Goal: Task Accomplishment & Management: Manage account settings

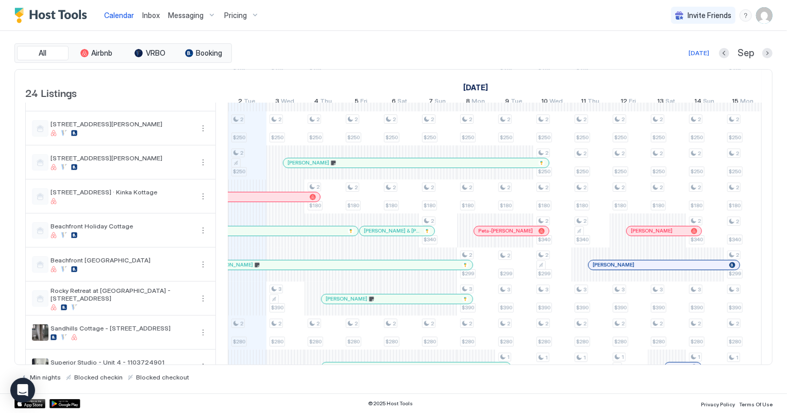
scroll to position [0, 572]
click at [142, 16] on span "Inbox" at bounding box center [151, 15] width 18 height 9
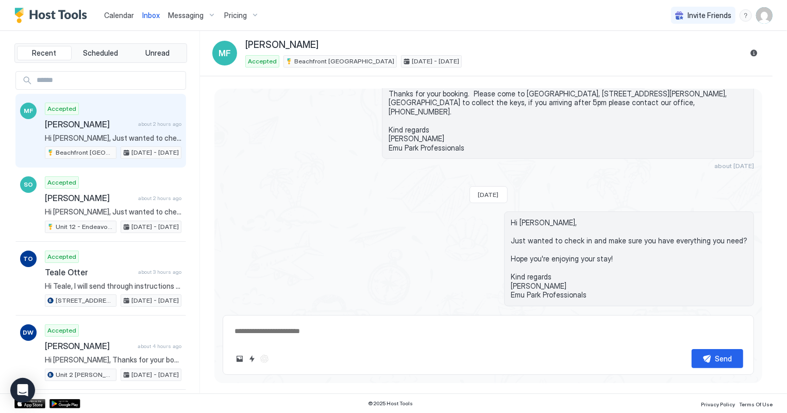
scroll to position [114, 0]
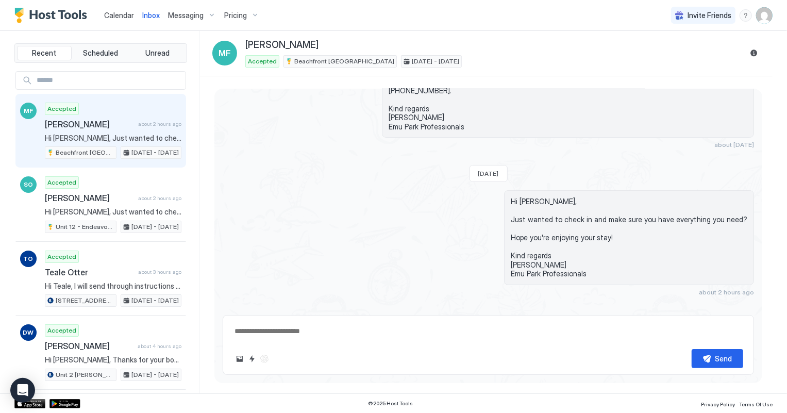
click at [113, 16] on span "Calendar" at bounding box center [119, 15] width 30 height 9
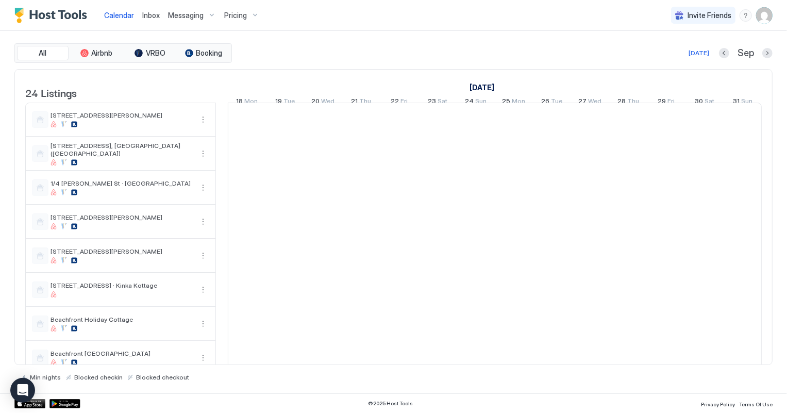
scroll to position [0, 572]
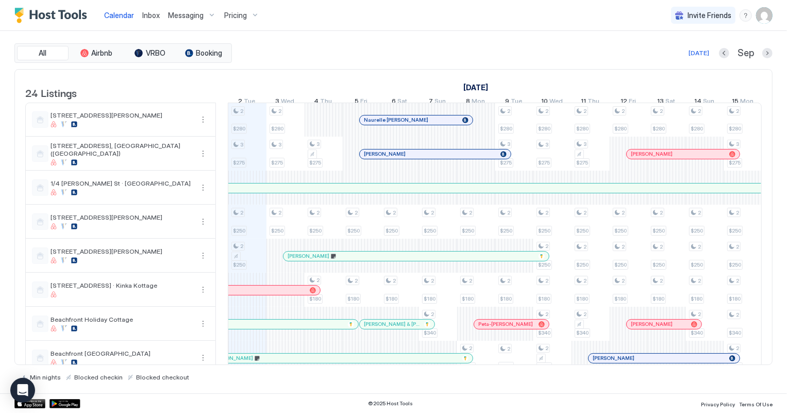
click at [155, 15] on span "Inbox" at bounding box center [151, 15] width 18 height 9
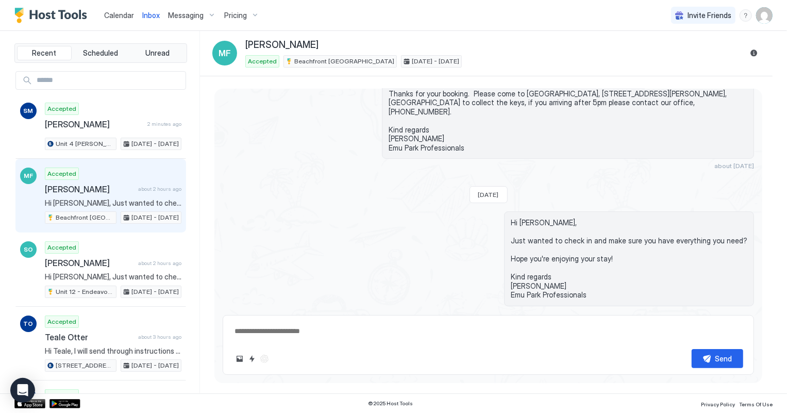
scroll to position [114, 0]
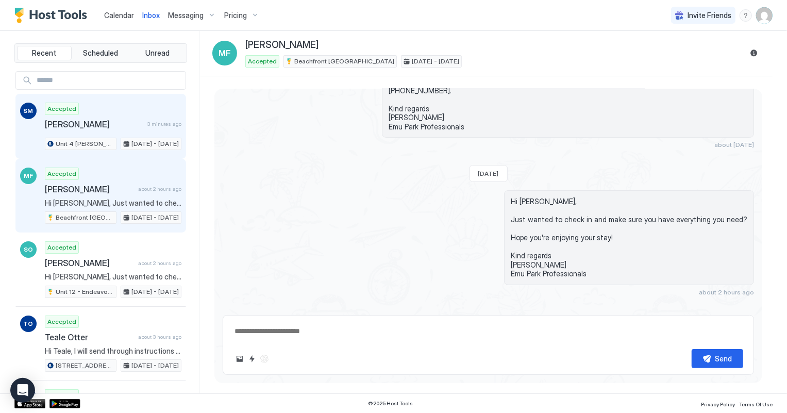
click at [96, 119] on span "[PERSON_NAME]" at bounding box center [94, 124] width 98 height 10
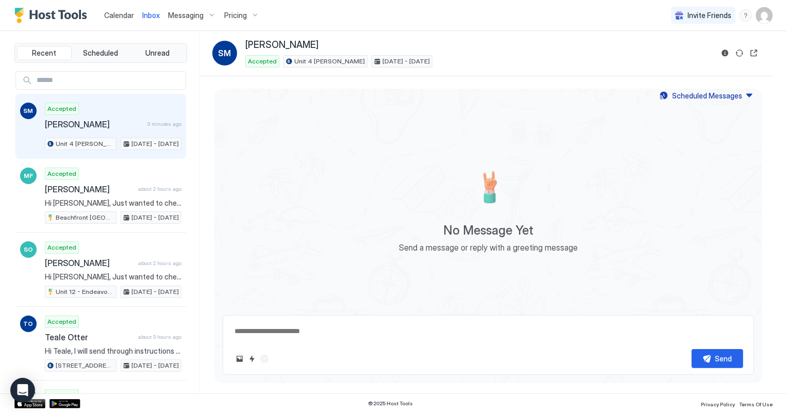
click at [120, 13] on span "Calendar" at bounding box center [119, 15] width 30 height 9
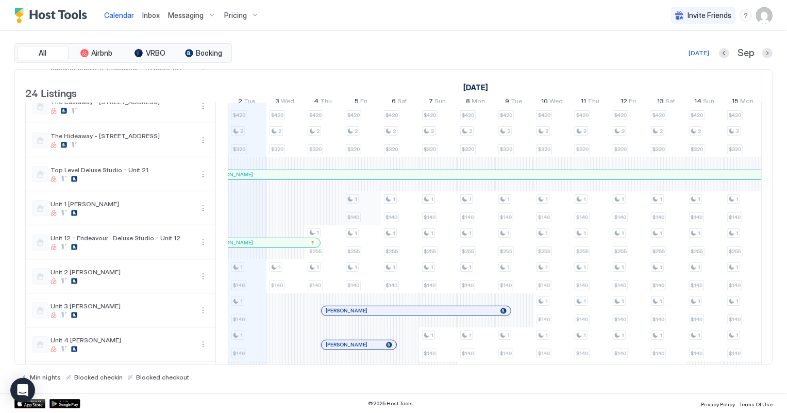
scroll to position [515, 0]
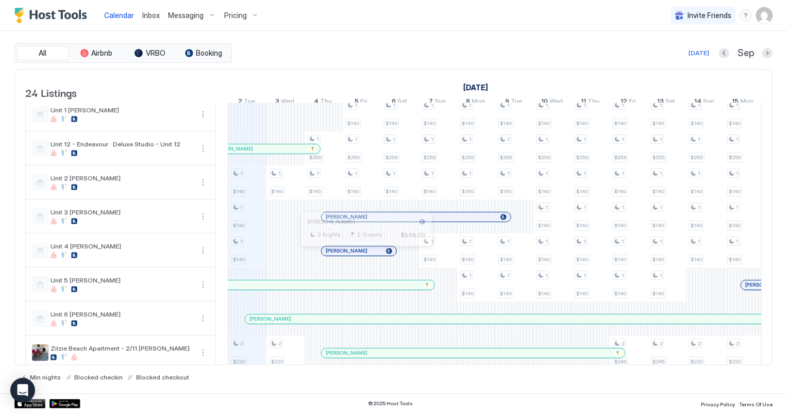
click at [362, 255] on div at bounding box center [363, 251] width 8 height 8
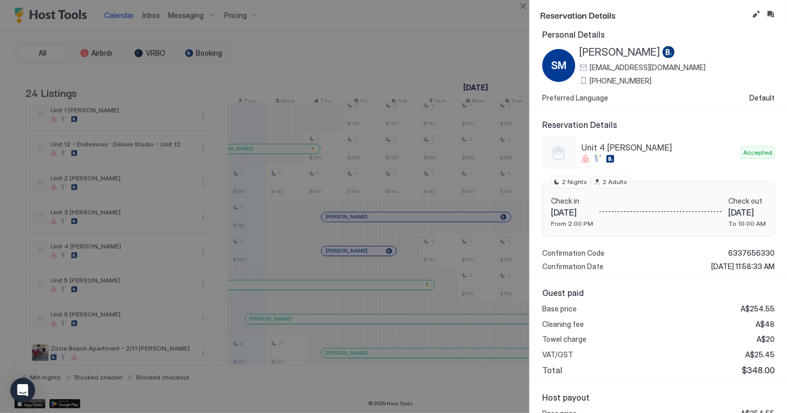
scroll to position [0, 0]
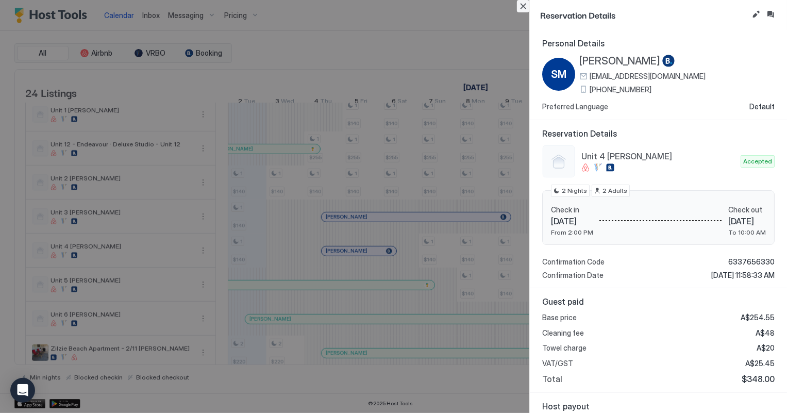
click at [524, 5] on button "Close" at bounding box center [523, 6] width 12 height 12
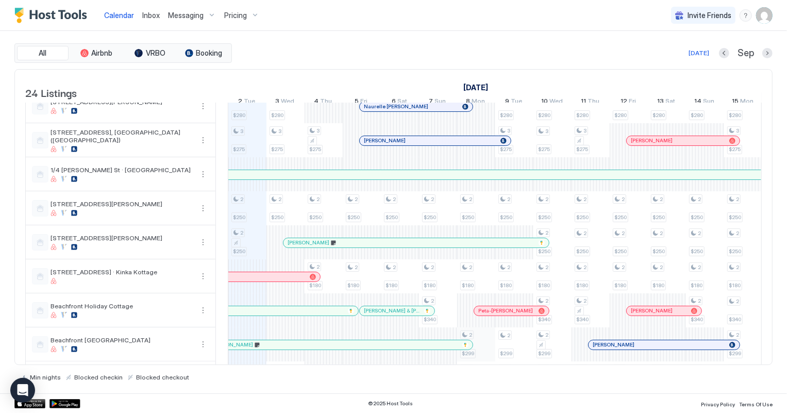
scroll to position [5, 0]
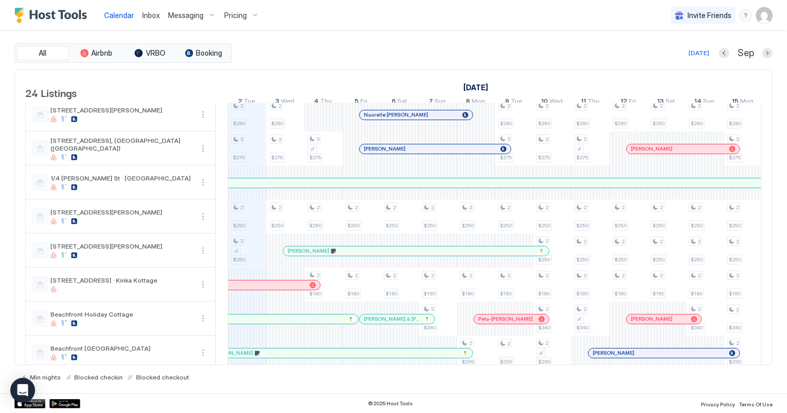
click at [538, 188] on div at bounding box center [682, 182] width 2019 height 9
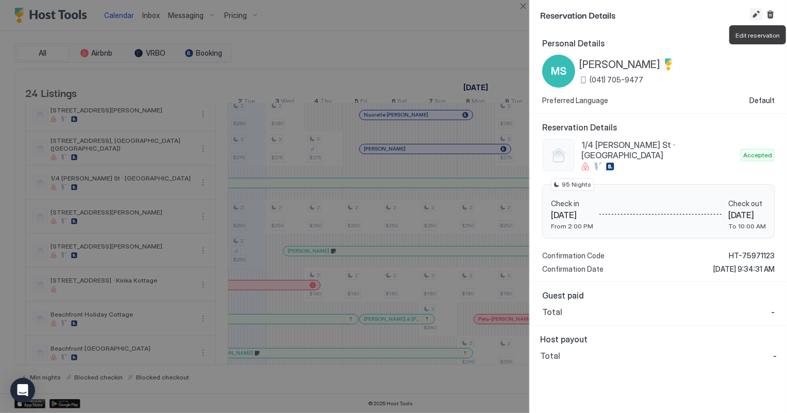
click at [753, 16] on button "Edit reservation" at bounding box center [756, 14] width 12 height 12
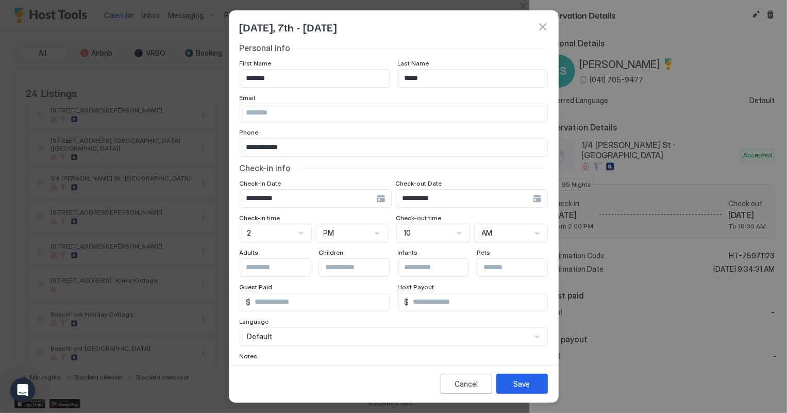
click at [392, 200] on div "**********" at bounding box center [316, 198] width 152 height 19
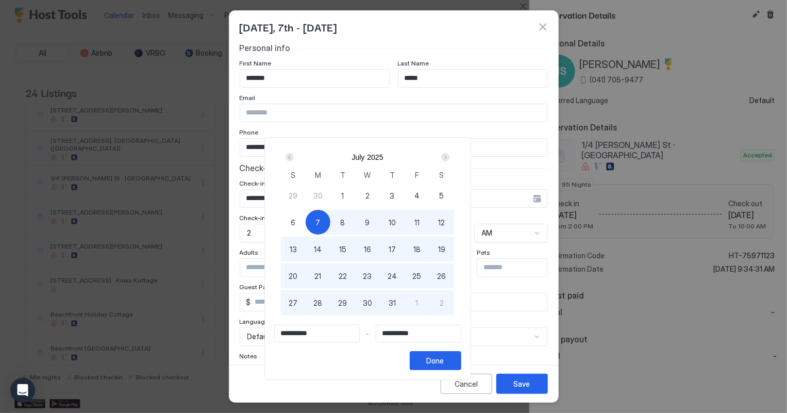
click at [444, 194] on span "5" at bounding box center [441, 195] width 5 height 11
type input "**********"
click at [444, 361] on div "Done" at bounding box center [436, 360] width 18 height 11
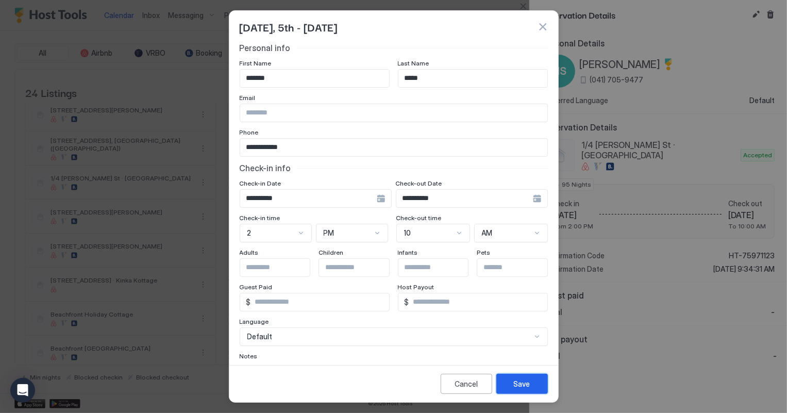
click at [521, 392] on button "Save" at bounding box center [522, 384] width 52 height 20
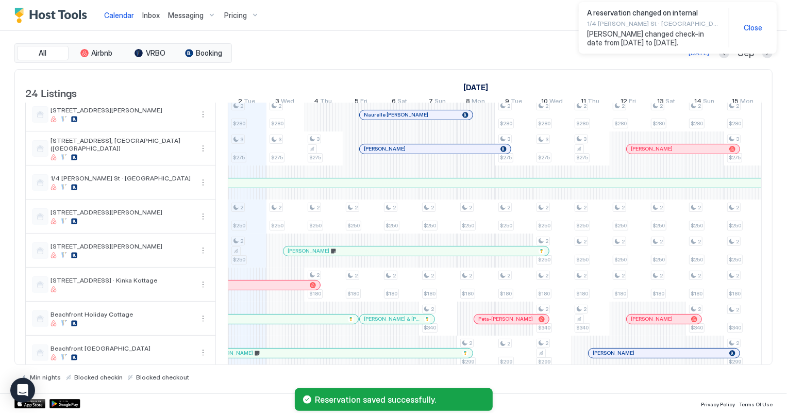
click at [443, 188] on div at bounding box center [682, 182] width 2019 height 9
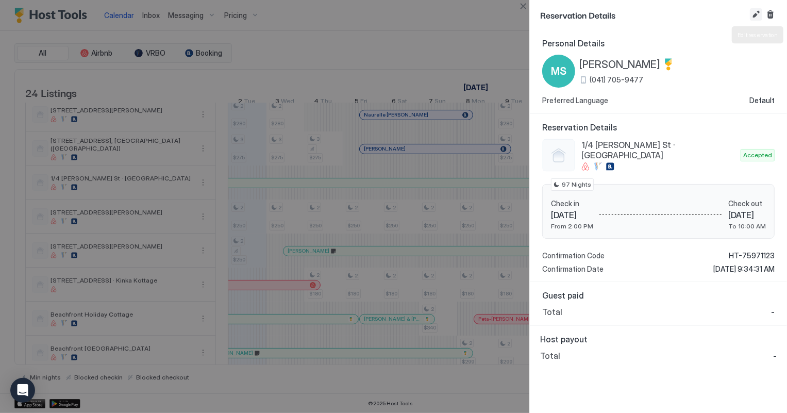
click at [754, 12] on button "Edit reservation" at bounding box center [756, 14] width 12 height 12
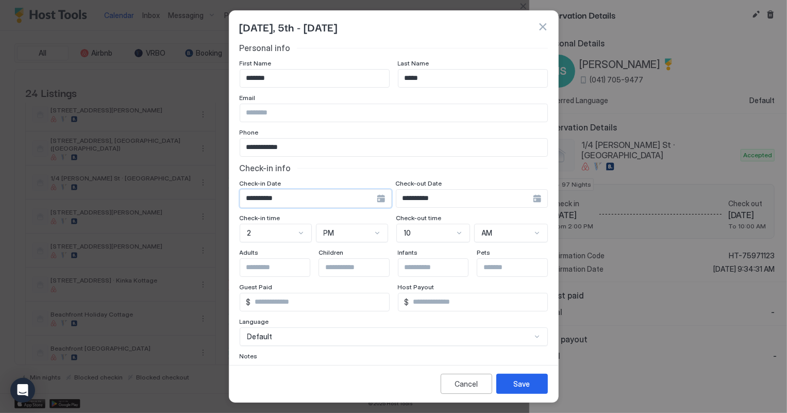
click at [289, 201] on input "**********" at bounding box center [308, 199] width 137 height 18
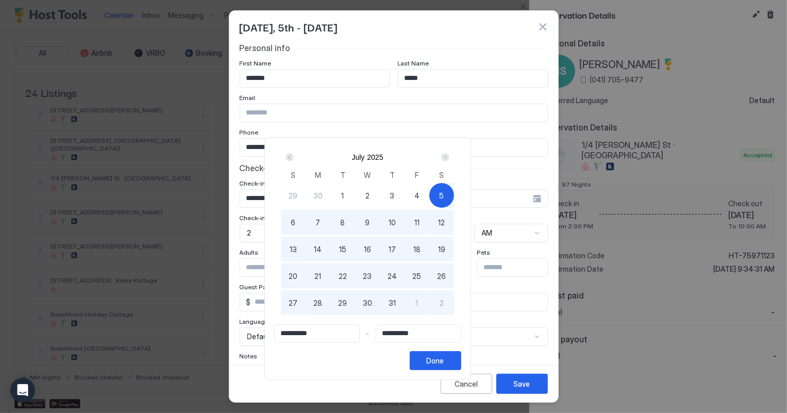
click at [454, 194] on div "5" at bounding box center [441, 195] width 25 height 25
click at [449, 156] on div "Next" at bounding box center [445, 157] width 8 height 8
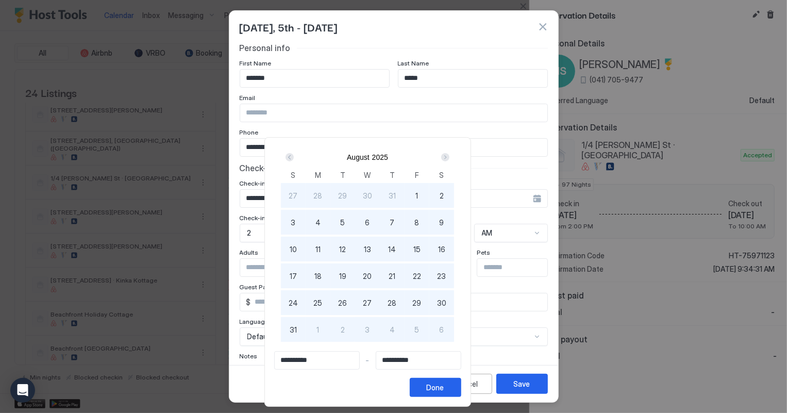
click at [449, 156] on div "Next" at bounding box center [445, 157] width 8 height 8
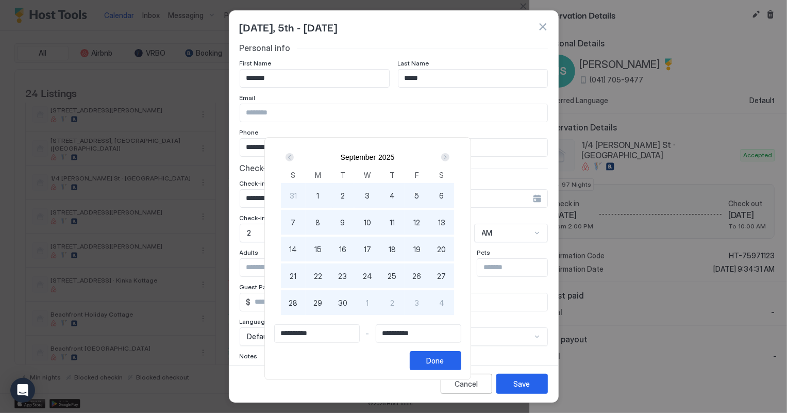
click at [449, 156] on div "Next" at bounding box center [445, 157] width 8 height 8
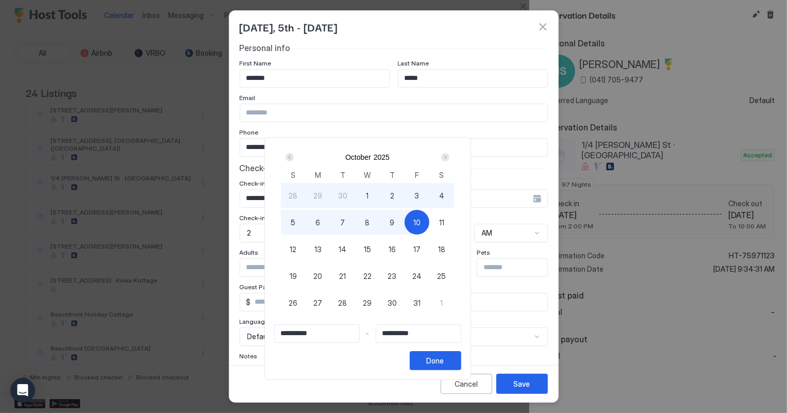
click at [296, 221] on span "5" at bounding box center [293, 222] width 5 height 11
type input "**********"
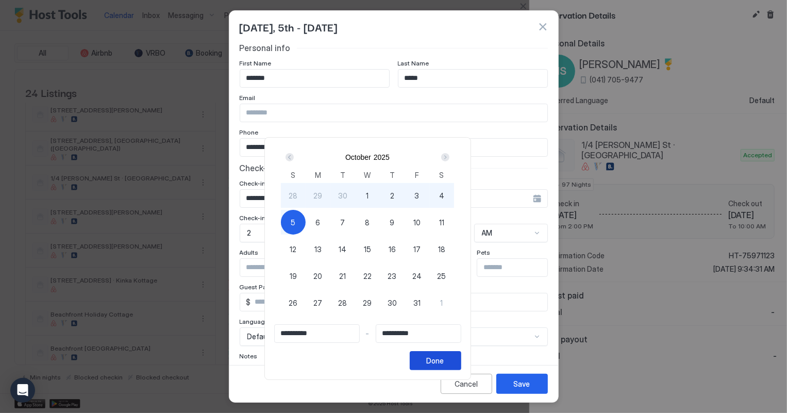
click at [461, 355] on button "Done" at bounding box center [436, 360] width 52 height 19
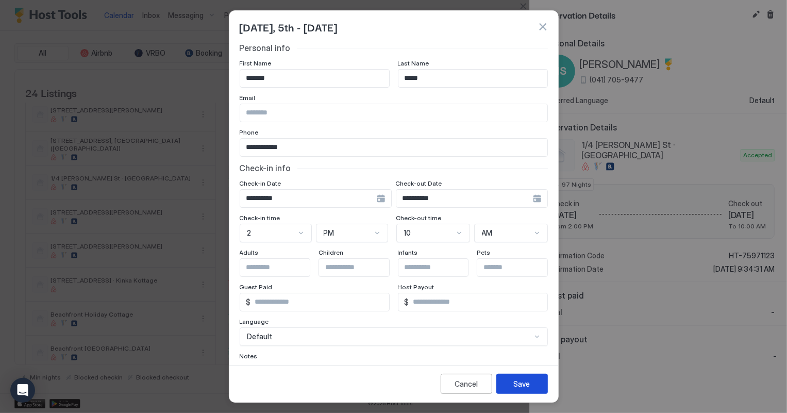
click at [524, 379] on div "Save" at bounding box center [522, 383] width 16 height 11
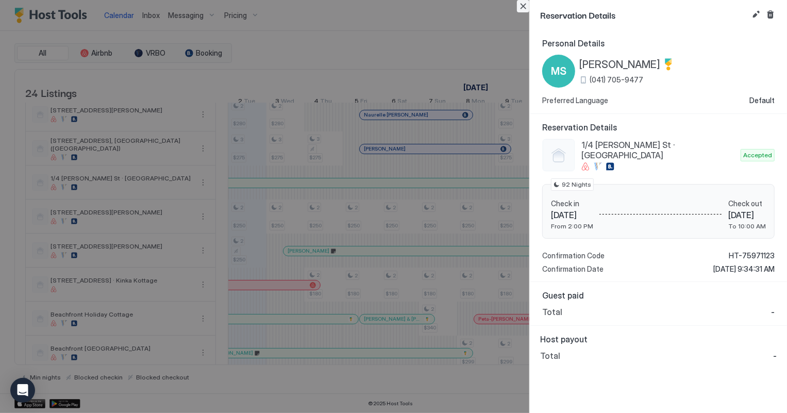
click at [522, 5] on button "Close" at bounding box center [523, 6] width 12 height 12
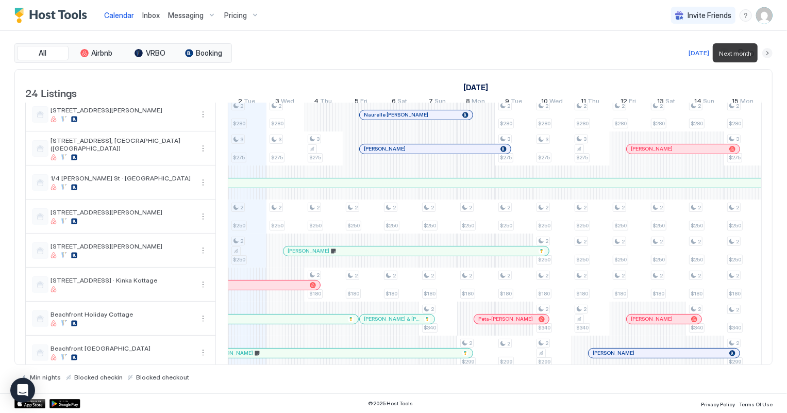
click at [764, 55] on button "Next month" at bounding box center [767, 53] width 10 height 10
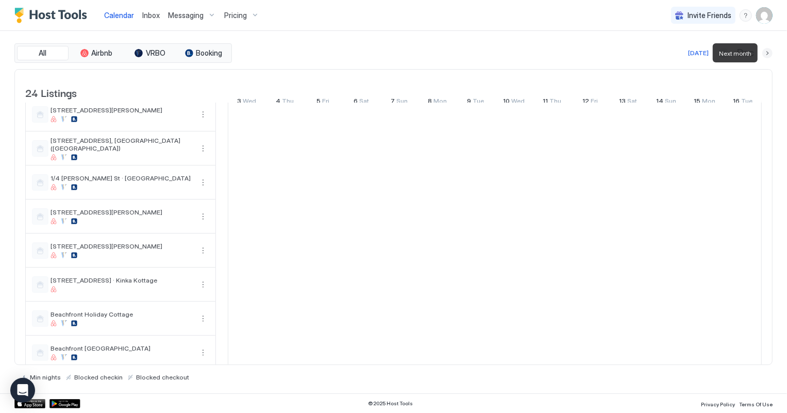
click at [764, 55] on button "Next month" at bounding box center [767, 53] width 10 height 10
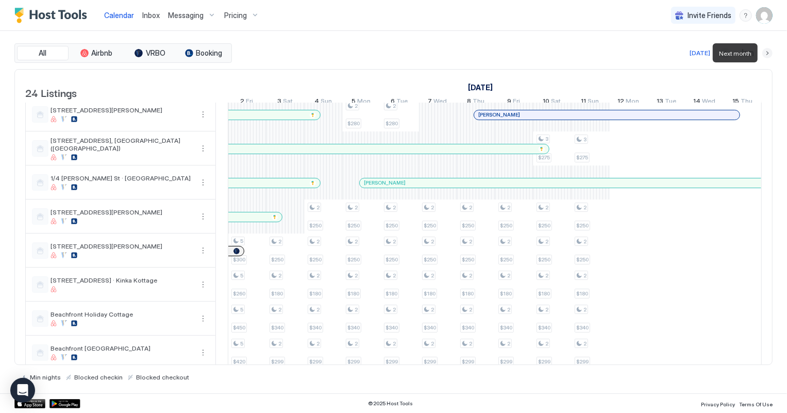
click at [764, 55] on button "Next month" at bounding box center [767, 53] width 10 height 10
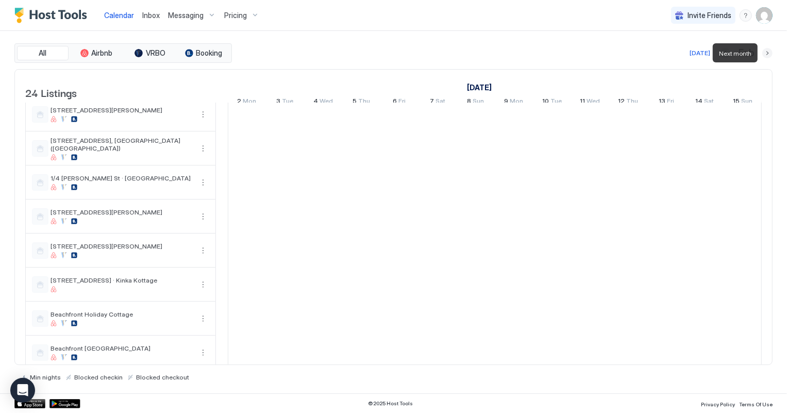
click at [764, 55] on button "Next month" at bounding box center [767, 53] width 10 height 10
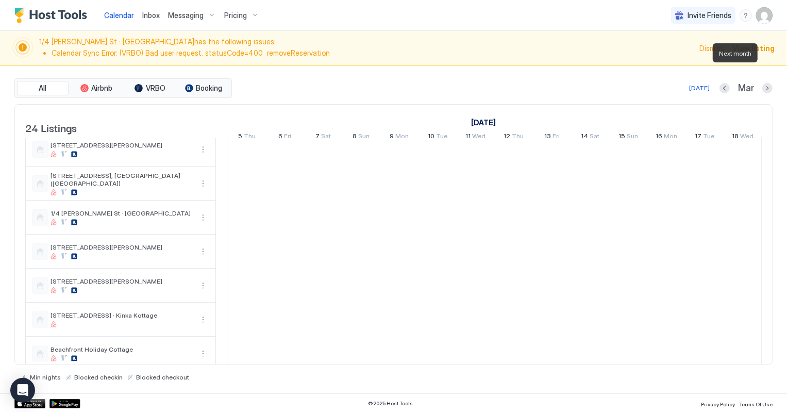
click at [764, 55] on div "Dismiss View listing" at bounding box center [736, 48] width 75 height 22
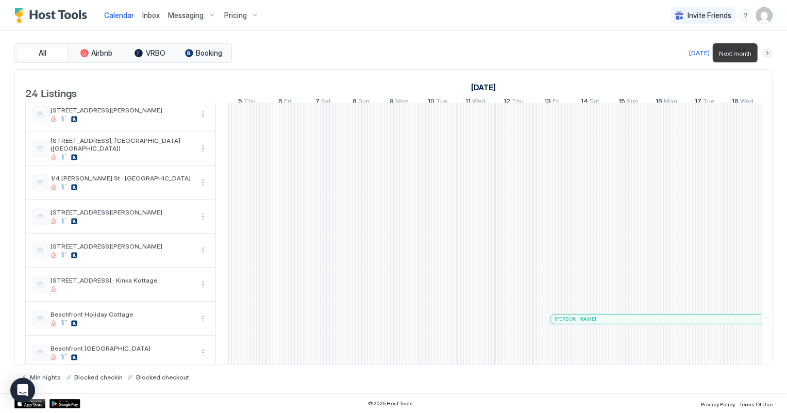
click at [764, 55] on button "Next month" at bounding box center [767, 53] width 10 height 10
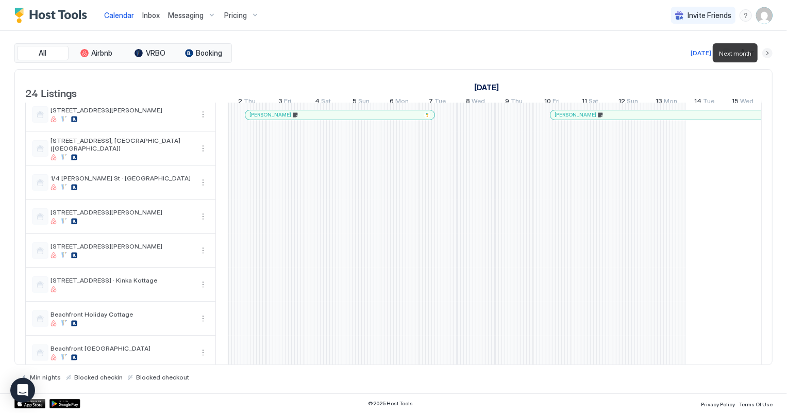
click at [764, 55] on button "Next month" at bounding box center [767, 53] width 10 height 10
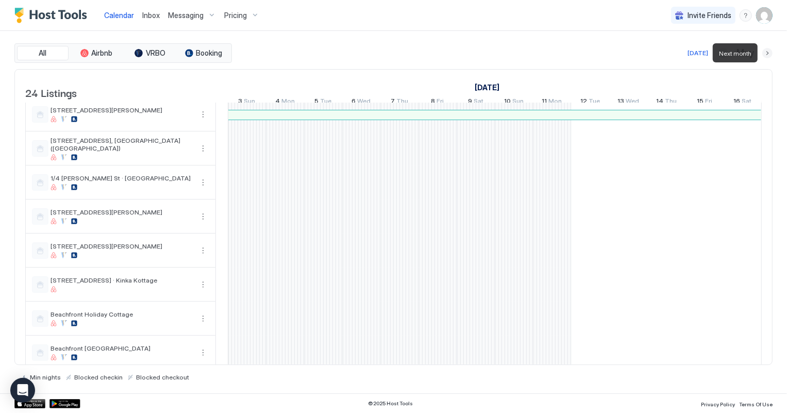
click at [764, 55] on button "Next month" at bounding box center [767, 53] width 10 height 10
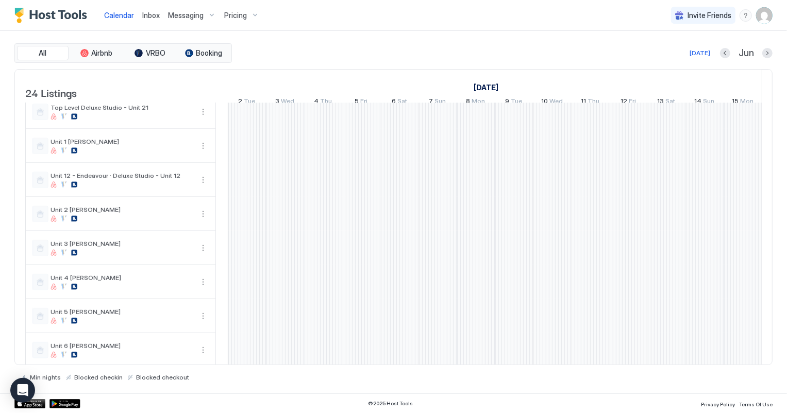
scroll to position [567, 0]
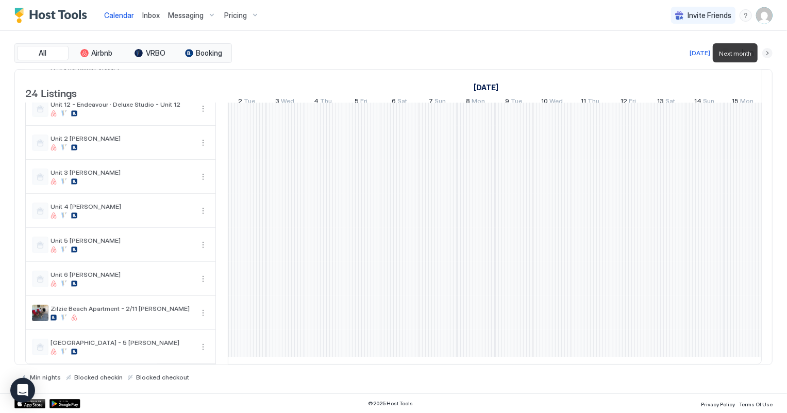
click at [768, 53] on button "Next month" at bounding box center [767, 53] width 10 height 10
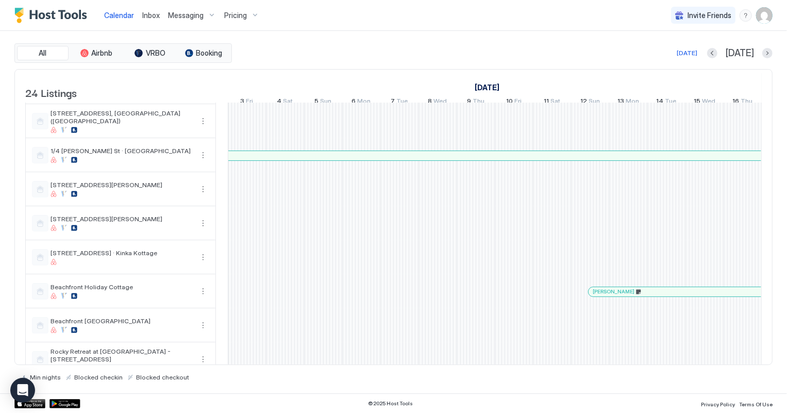
scroll to position [0, 0]
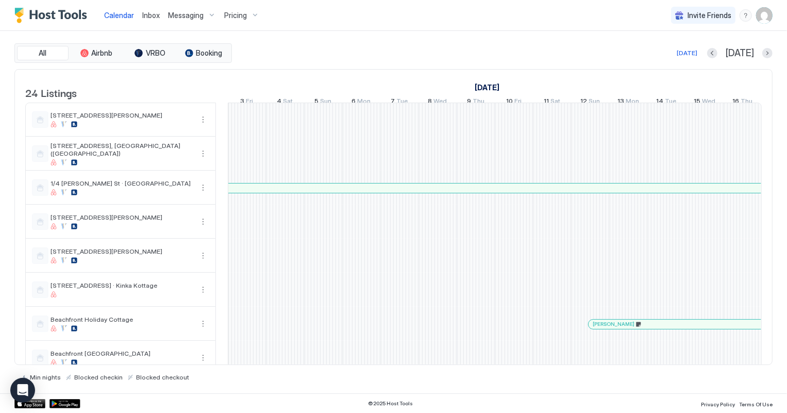
click at [314, 193] on div at bounding box center [700, 187] width 2054 height 9
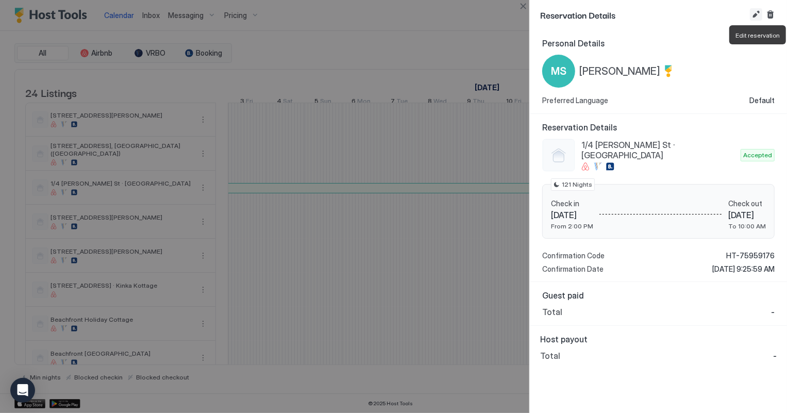
click at [753, 13] on button "Edit reservation" at bounding box center [756, 14] width 12 height 12
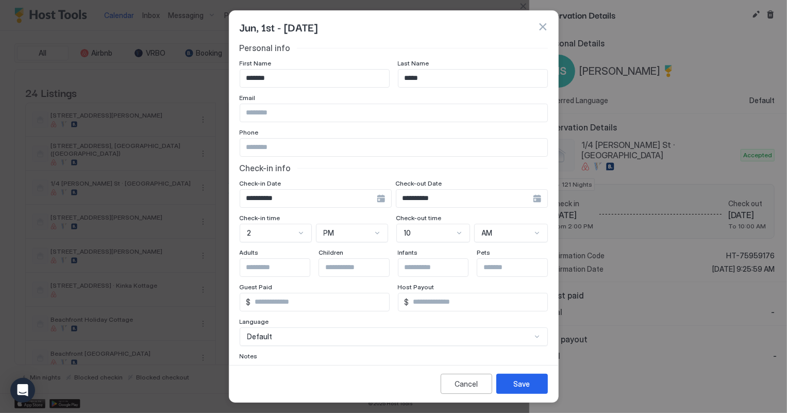
click at [310, 193] on input "**********" at bounding box center [308, 199] width 137 height 18
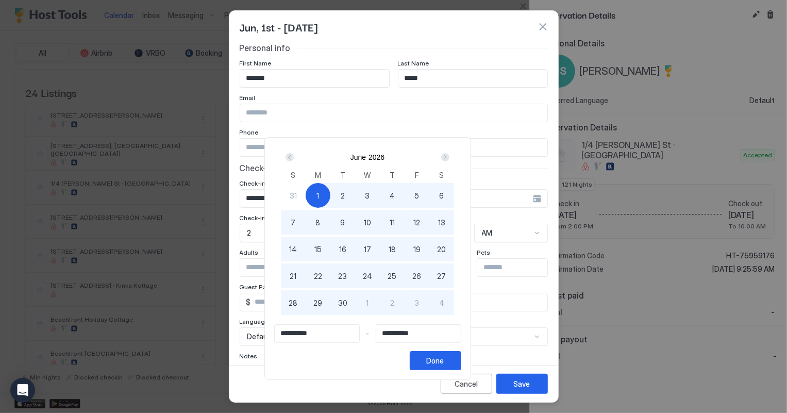
click at [330, 197] on div "1" at bounding box center [318, 195] width 25 height 25
click at [449, 158] on div "Next" at bounding box center [445, 157] width 8 height 8
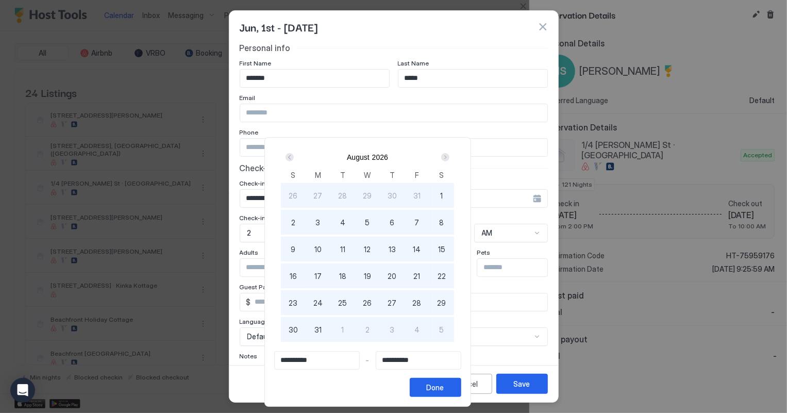
click at [449, 157] on div "Next" at bounding box center [445, 157] width 8 height 8
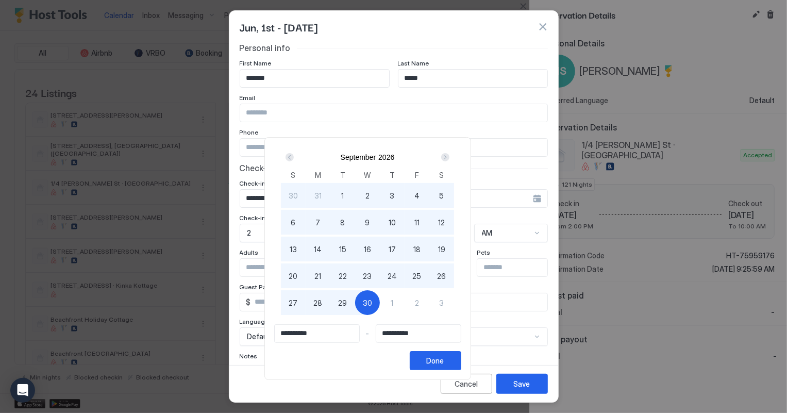
click at [449, 157] on div "Next" at bounding box center [445, 157] width 8 height 8
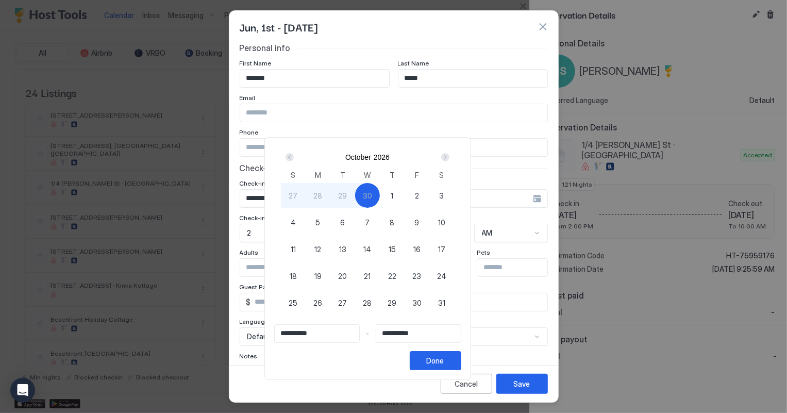
click at [445, 301] on span "31" at bounding box center [441, 302] width 7 height 11
type input "**********"
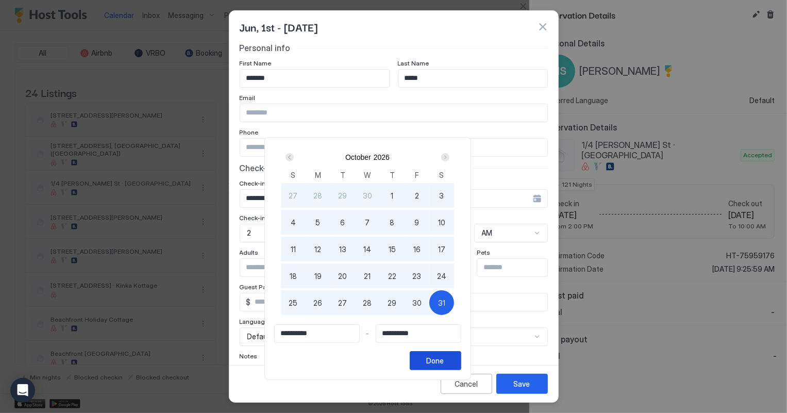
click at [444, 363] on div "Done" at bounding box center [436, 360] width 18 height 11
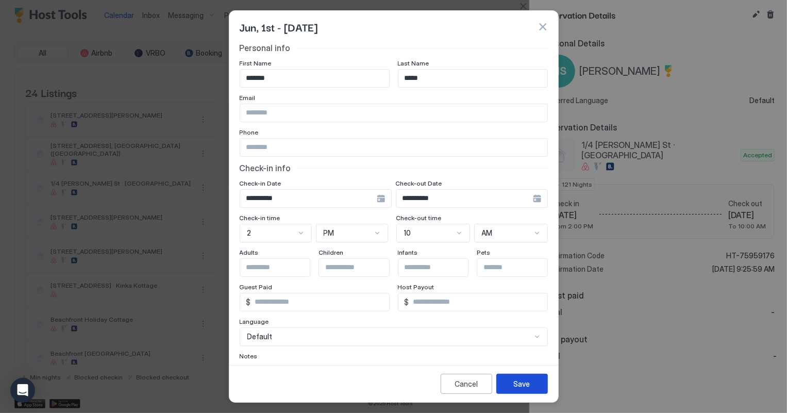
click at [510, 381] on button "Save" at bounding box center [522, 384] width 52 height 20
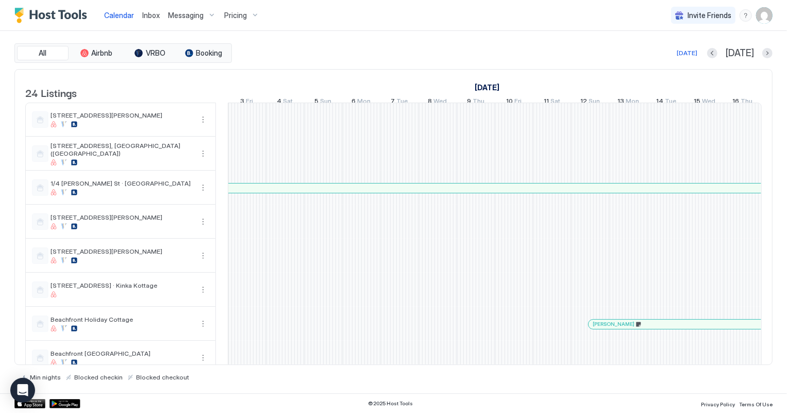
click at [148, 14] on span "Inbox" at bounding box center [151, 15] width 18 height 9
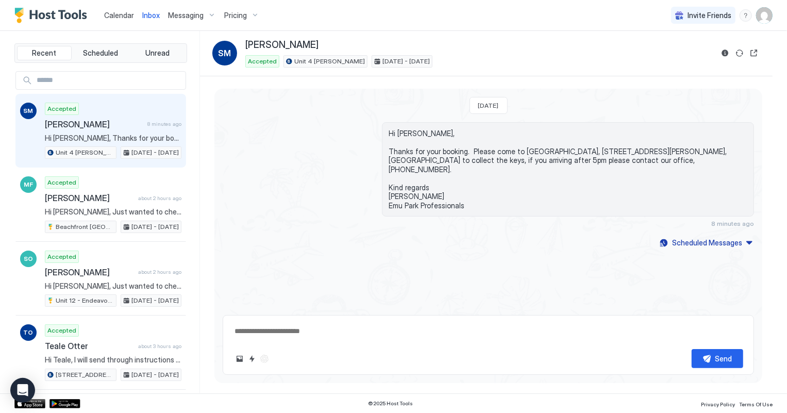
click at [123, 15] on span "Calendar" at bounding box center [119, 15] width 30 height 9
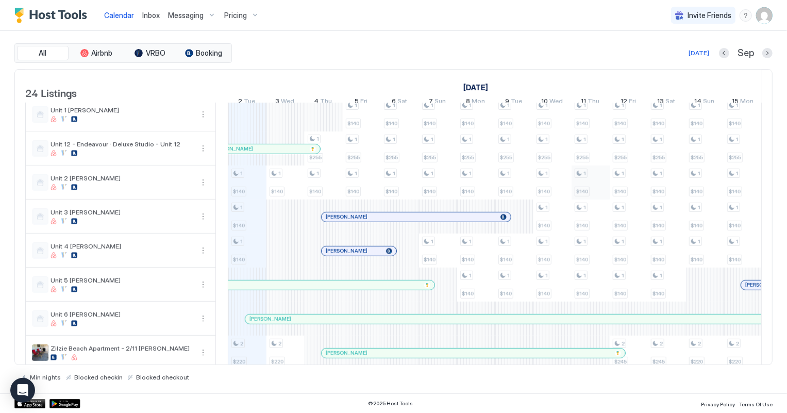
scroll to position [567, 0]
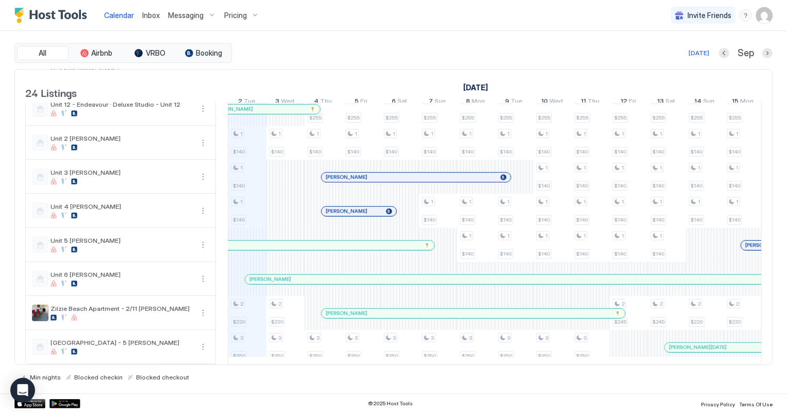
click at [538, 275] on div at bounding box center [534, 279] width 8 height 8
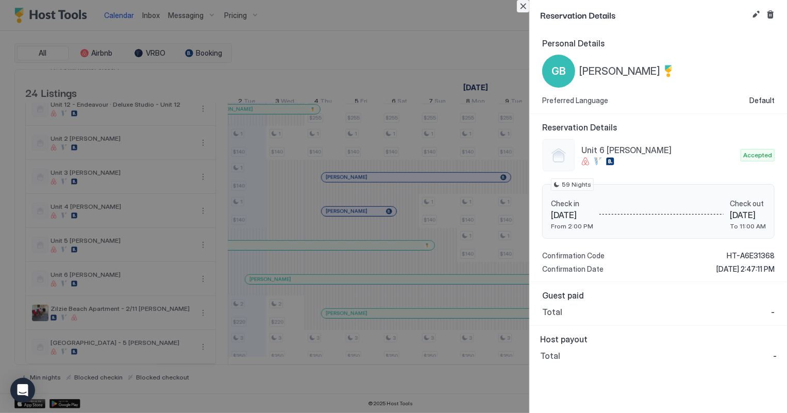
click at [523, 4] on button "Close" at bounding box center [523, 6] width 12 height 12
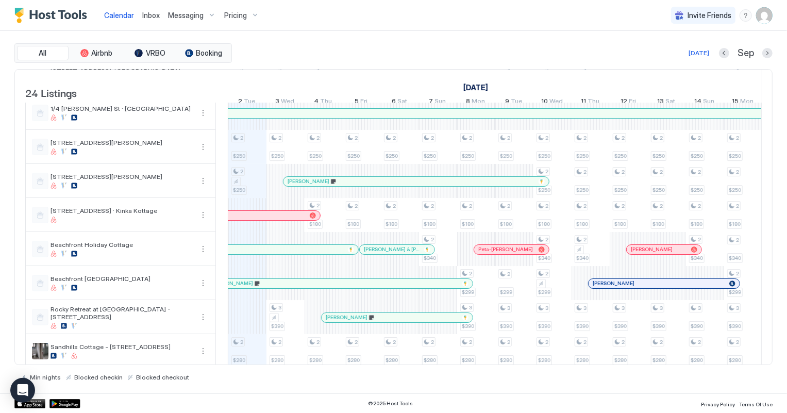
scroll to position [93, 0]
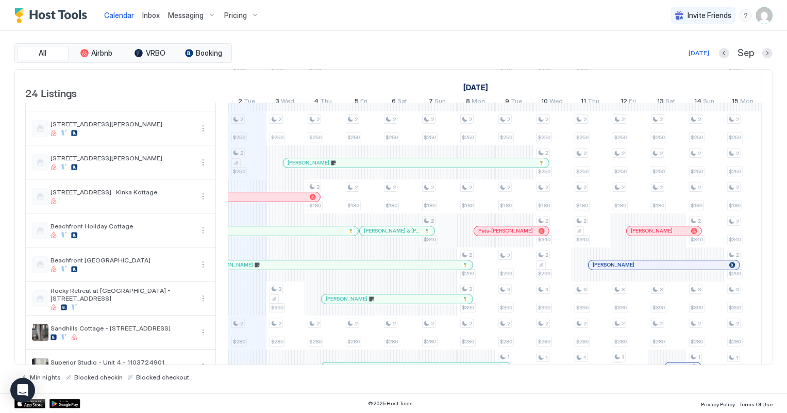
click at [447, 230] on div "2 $280 3 $275 2 $250 2 $250 2 $280 1 $255 2 $420 2 $320 1 $140 1 $140 1 $140 2 …" at bounding box center [685, 418] width 2059 height 816
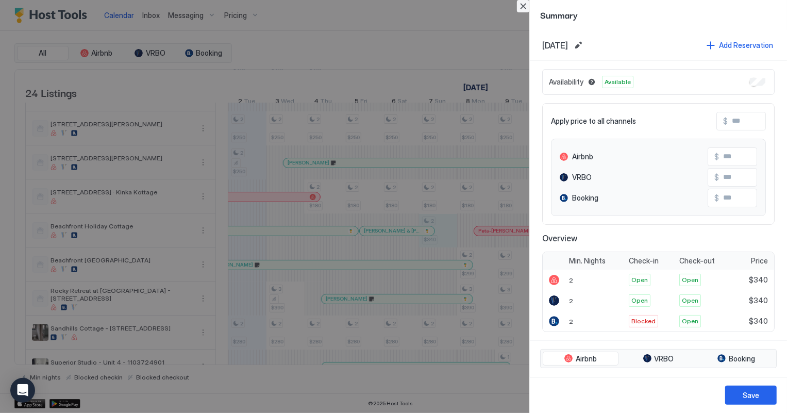
click at [520, 3] on button "Close" at bounding box center [523, 6] width 12 height 12
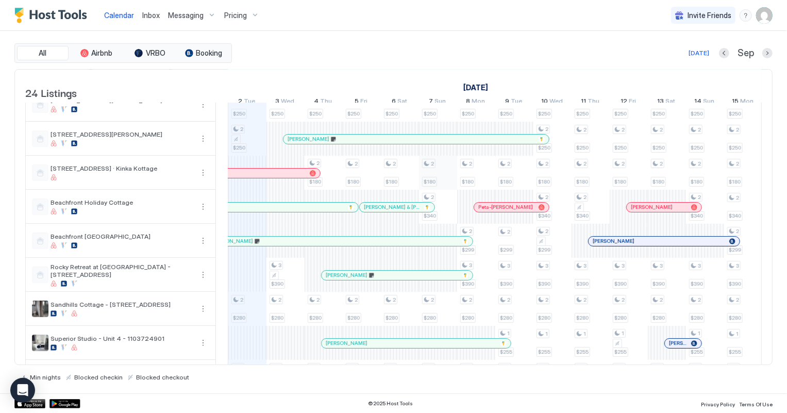
scroll to position [187, 0]
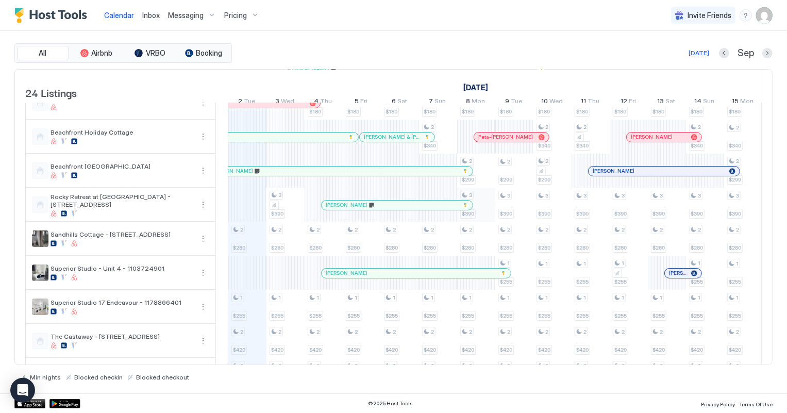
click at [482, 212] on div "2 $280 3 $275 2 $250 2 $250 2 $280 1 $255 2 $420 2 $320 1 $140 1 $140 1 $140 2 …" at bounding box center [685, 324] width 2059 height 816
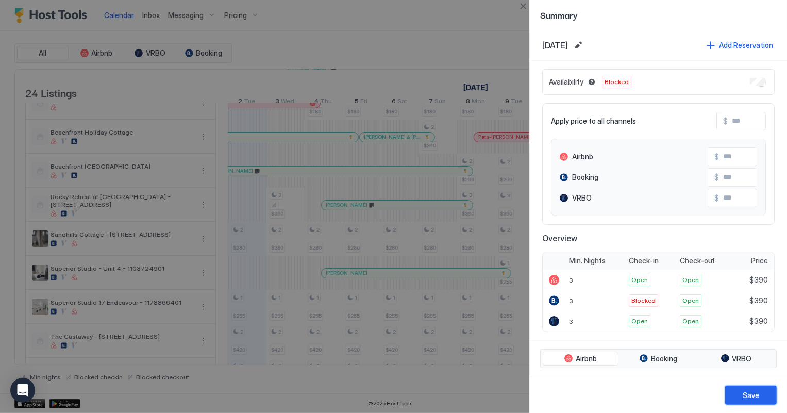
click at [752, 395] on div "Save" at bounding box center [750, 395] width 16 height 11
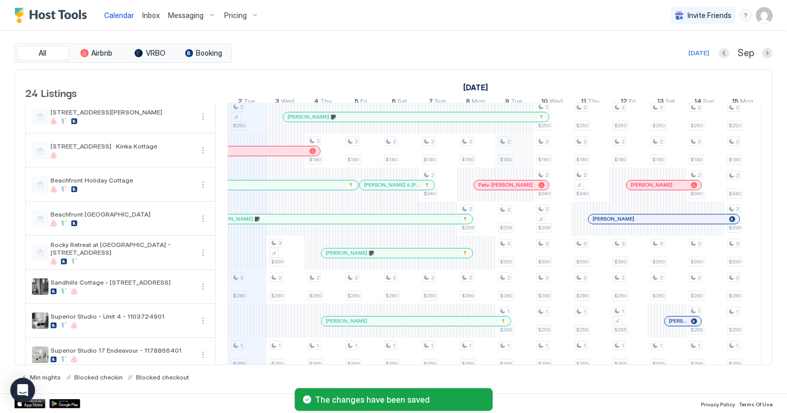
scroll to position [140, 0]
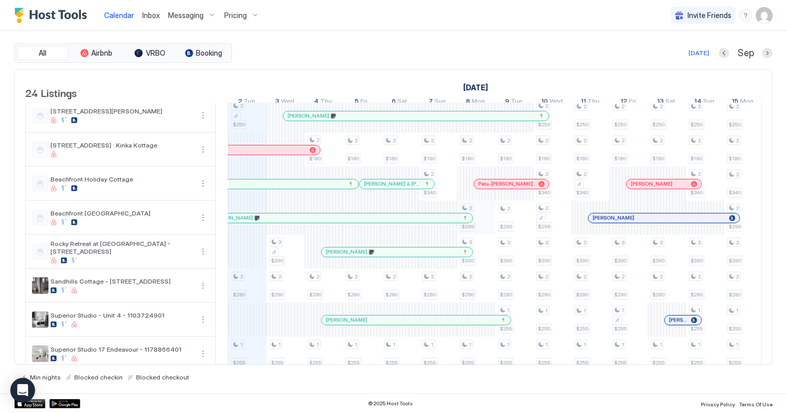
click at [482, 230] on div "2 $280 3 $275 2 $250 2 $250 2 $280 1 $255 2 $420 2 $320 1 $140 1 $140 1 $140 2 …" at bounding box center [685, 371] width 2059 height 816
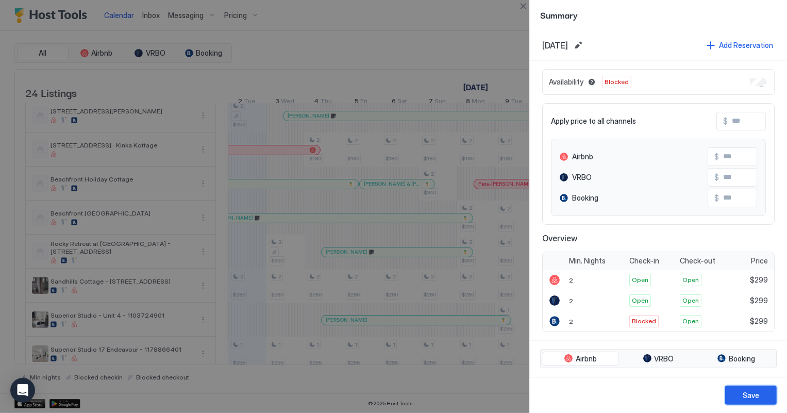
click at [760, 395] on button "Save" at bounding box center [751, 394] width 52 height 19
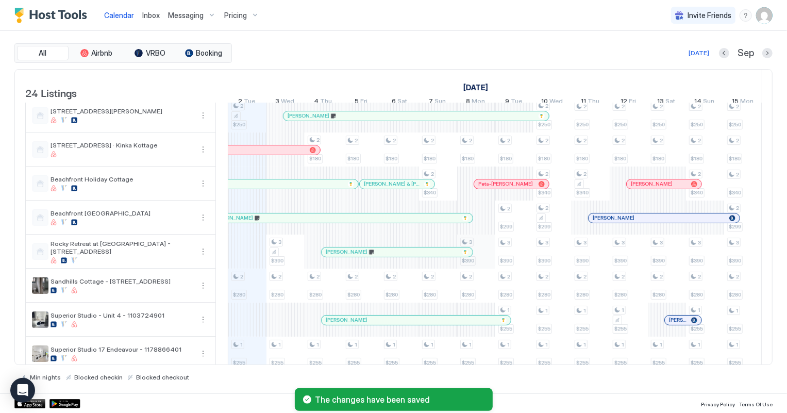
click at [483, 263] on div "2 $280 3 $275 2 $250 2 $250 2 $280 1 $255 2 $420 2 $320 1 $140 1 $140 1 $140 2 …" at bounding box center [685, 371] width 2059 height 816
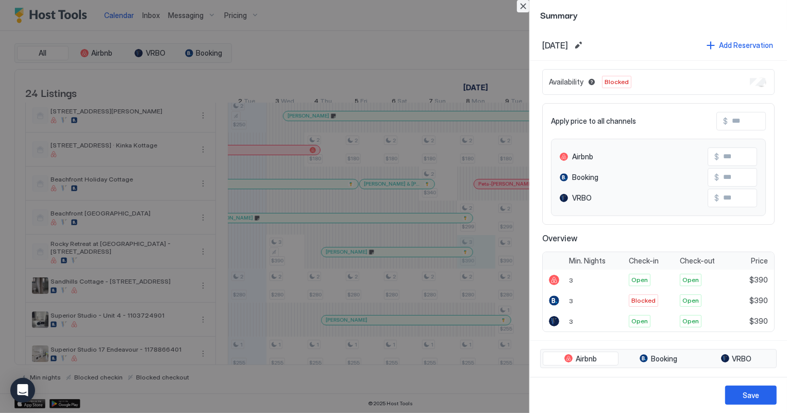
click at [522, 4] on button "Close" at bounding box center [523, 6] width 12 height 12
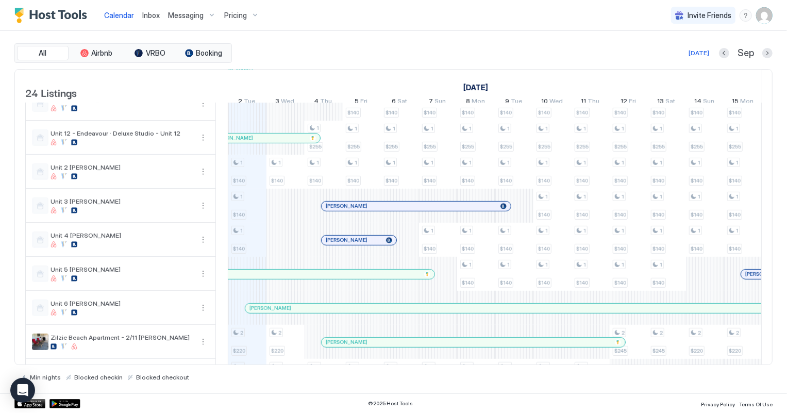
scroll to position [562, 0]
